Goal: Complete application form

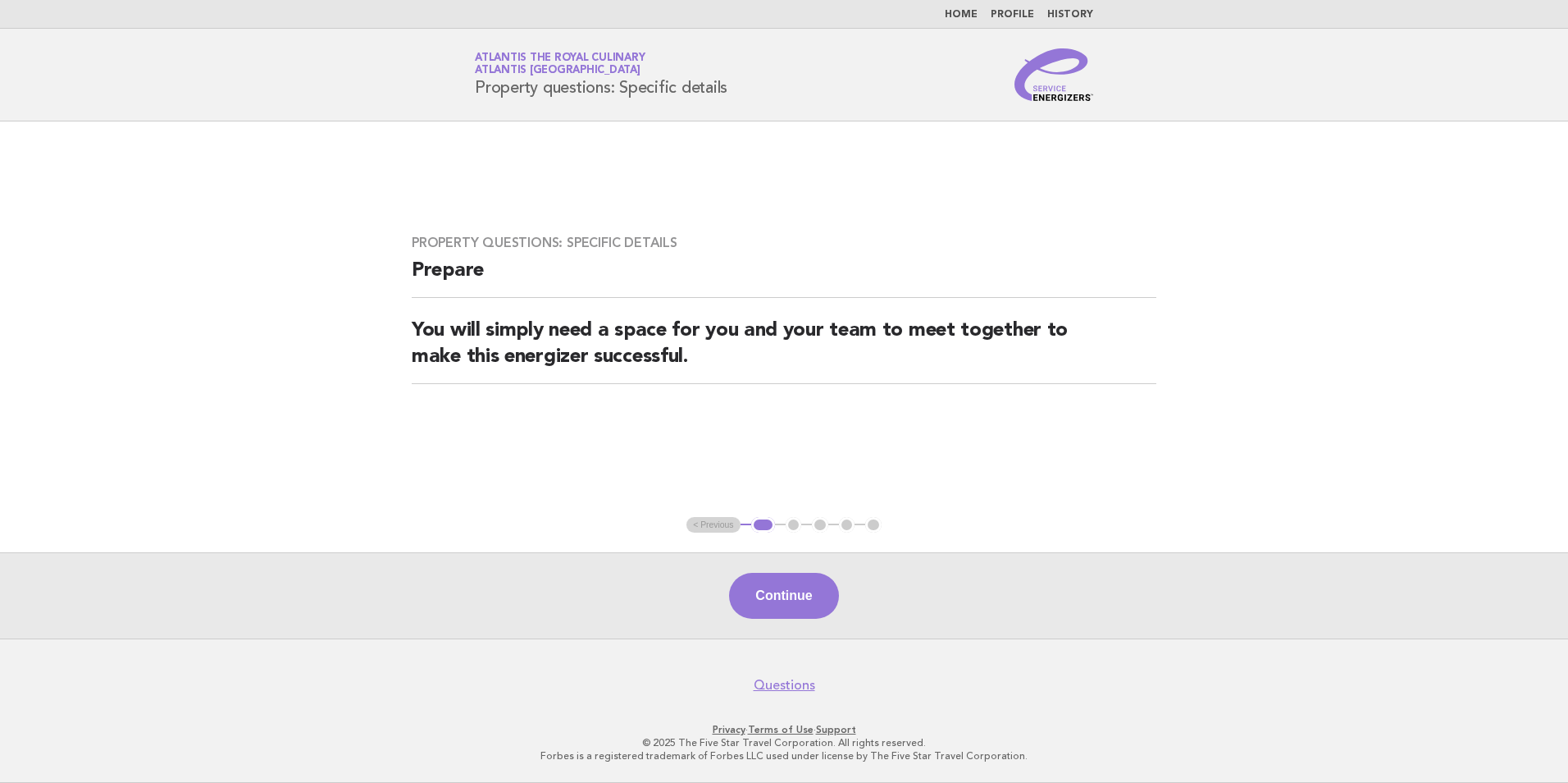
click at [823, 593] on button "Continue" at bounding box center [784, 596] width 109 height 46
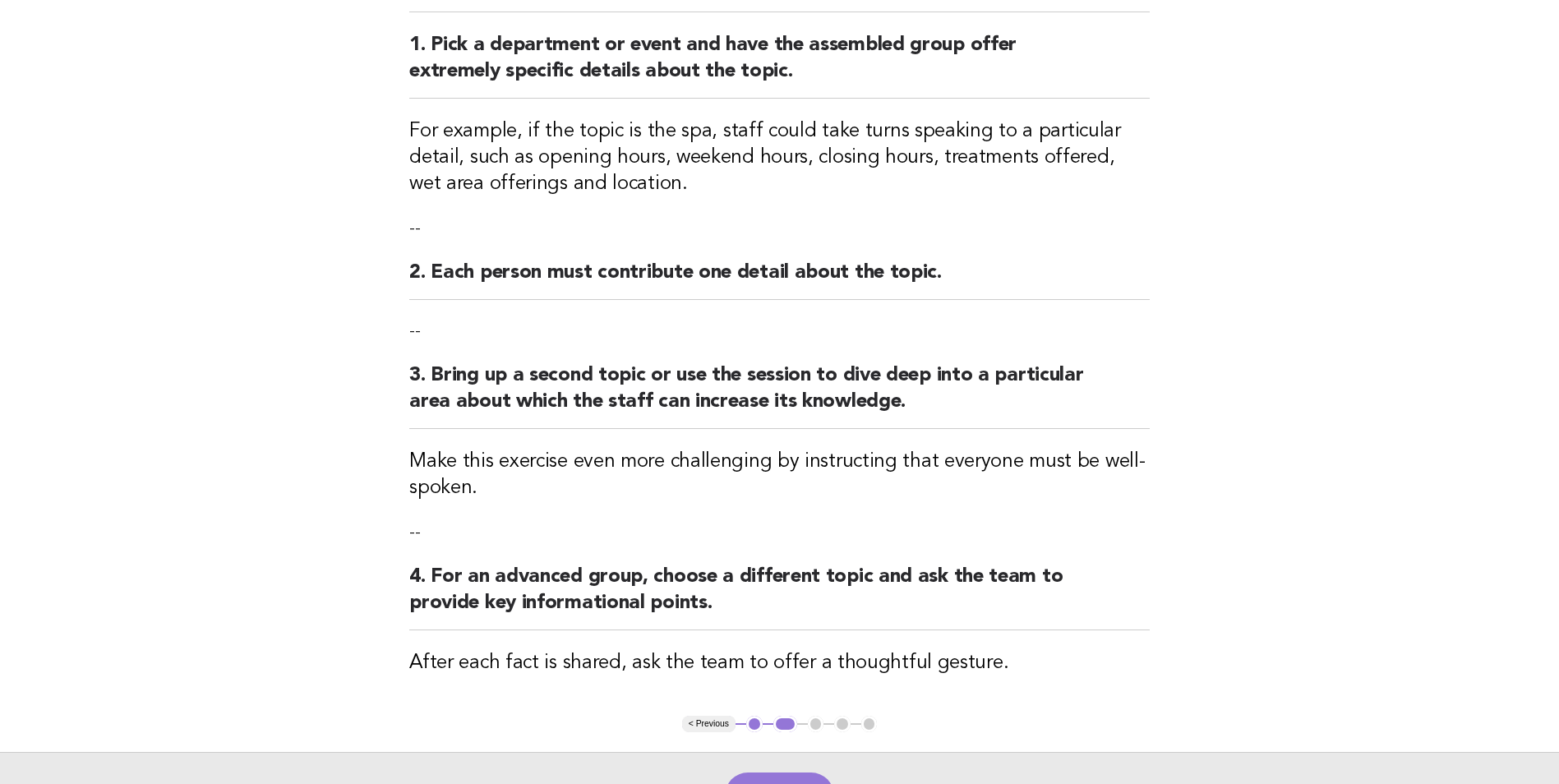
scroll to position [391, 0]
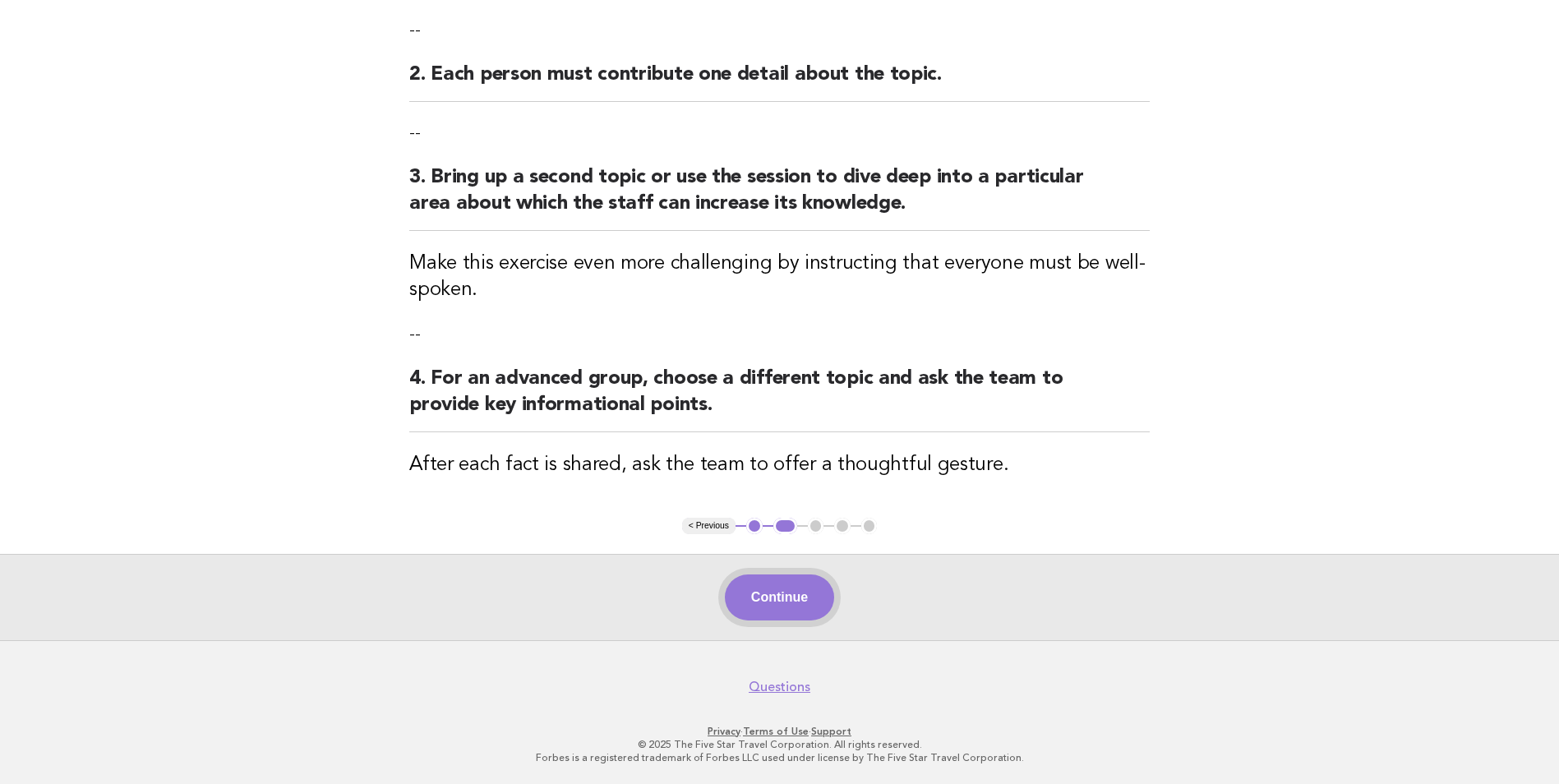
click at [823, 605] on button "Continue" at bounding box center [780, 597] width 110 height 46
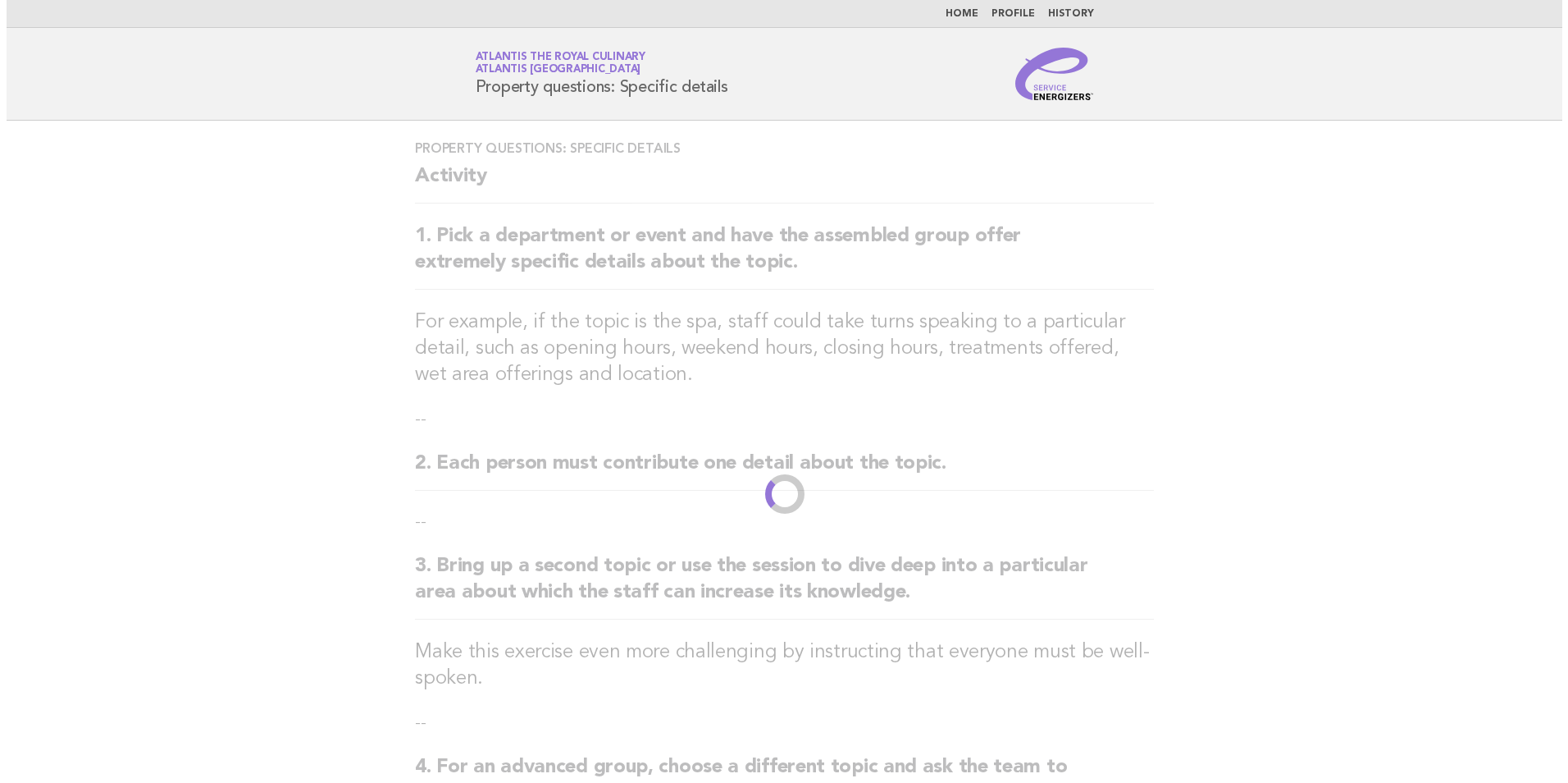
scroll to position [0, 0]
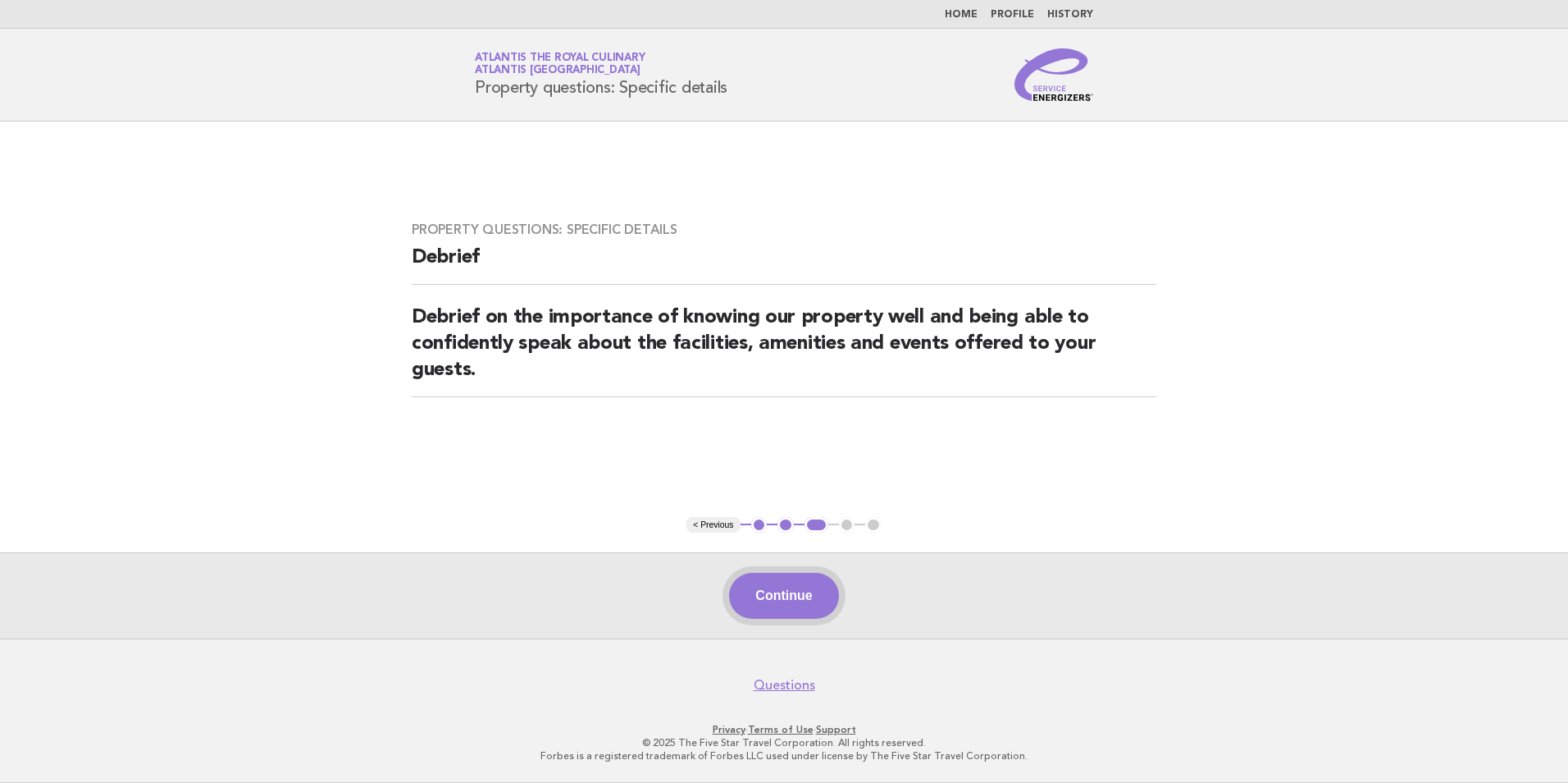
click at [795, 592] on button "Continue" at bounding box center [784, 596] width 109 height 46
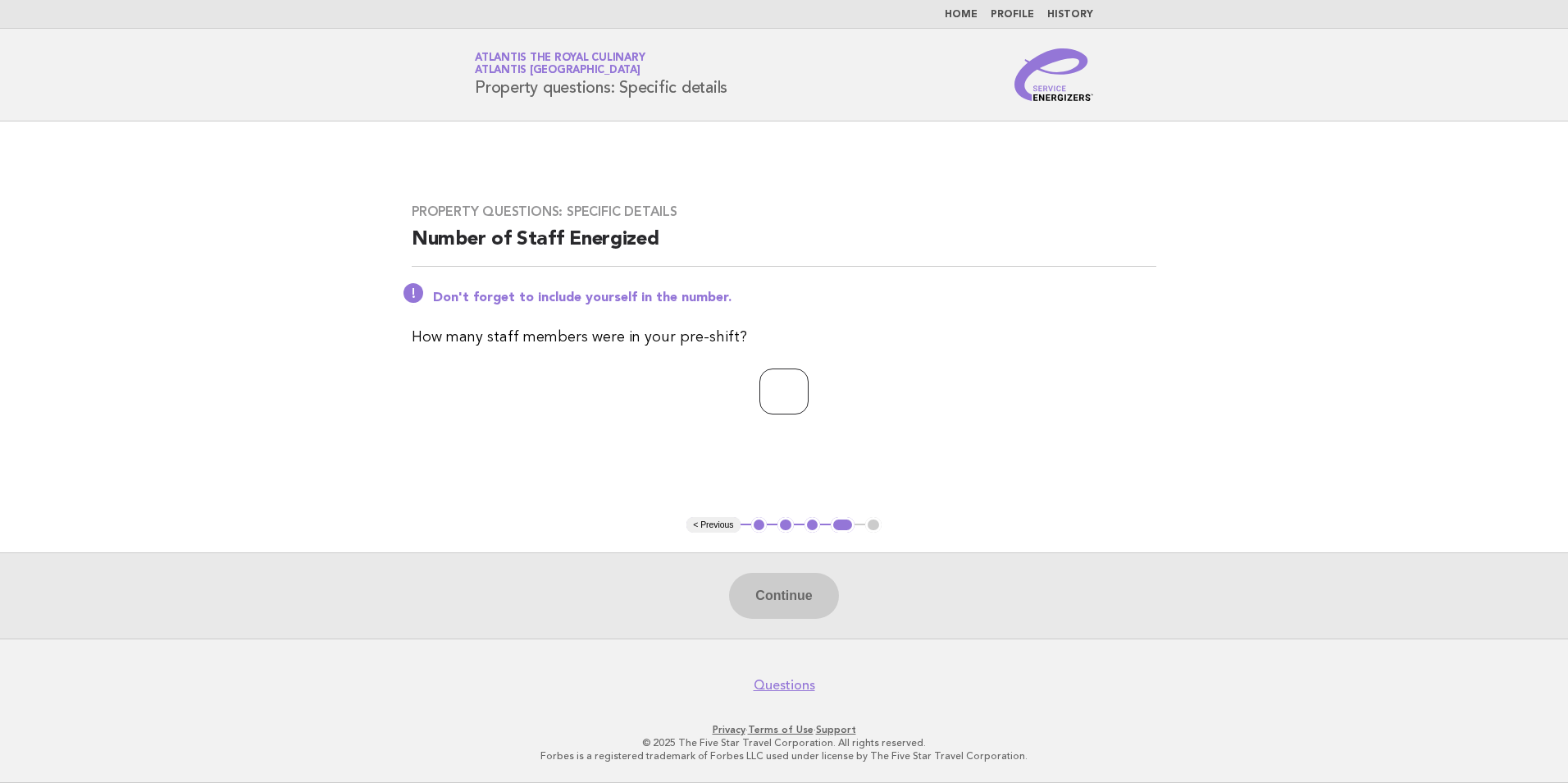
click at [786, 386] on input "number" at bounding box center [784, 391] width 50 height 46
type input "*"
click at [795, 597] on button "Continue" at bounding box center [784, 596] width 109 height 46
